Goal: Task Accomplishment & Management: Manage account settings

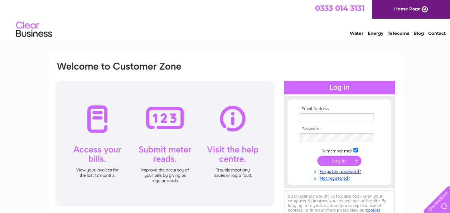
type input "admin@markentravel.co.uk"
click at [337, 159] on input "submit" at bounding box center [339, 160] width 44 height 10
click at [330, 159] on input "submit" at bounding box center [339, 160] width 44 height 10
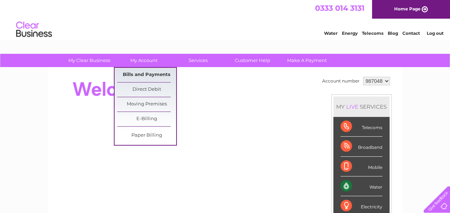
click at [141, 76] on link "Bills and Payments" at bounding box center [146, 75] width 59 height 14
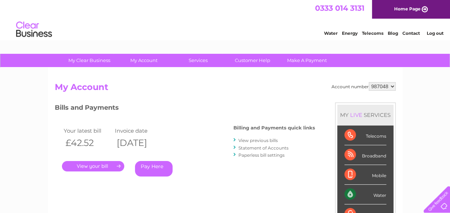
click at [94, 166] on link "." at bounding box center [93, 166] width 62 height 10
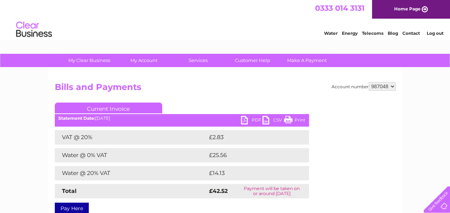
click at [257, 119] on link "PDF" at bounding box center [251, 121] width 21 height 10
